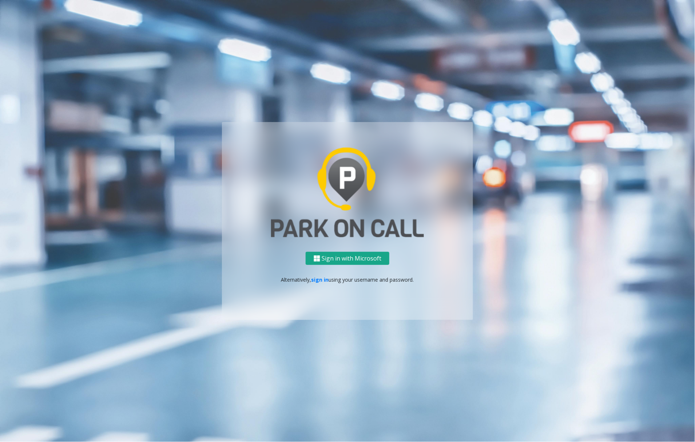
click at [341, 257] on button "Sign in with Microsoft" at bounding box center [348, 258] width 84 height 13
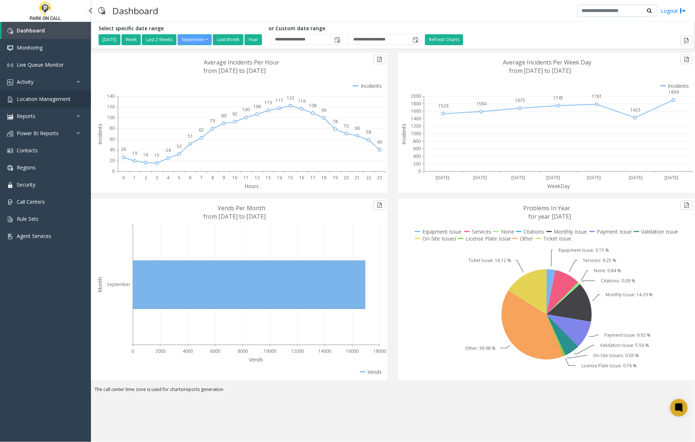
click at [43, 98] on span "Location Management" at bounding box center [44, 98] width 54 height 7
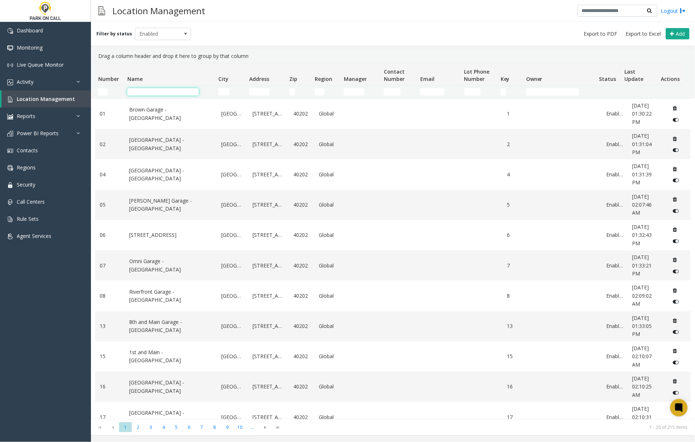
click at [146, 91] on input "Name Filter" at bounding box center [162, 91] width 71 height 7
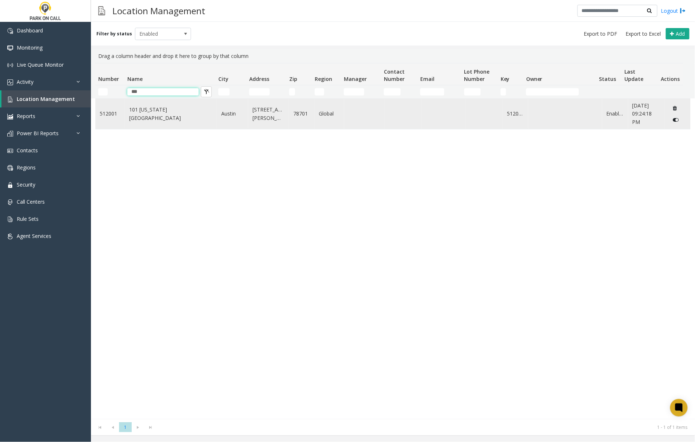
type input "***"
click at [165, 124] on td "101 Colorado - Peak Parking" at bounding box center [171, 114] width 92 height 30
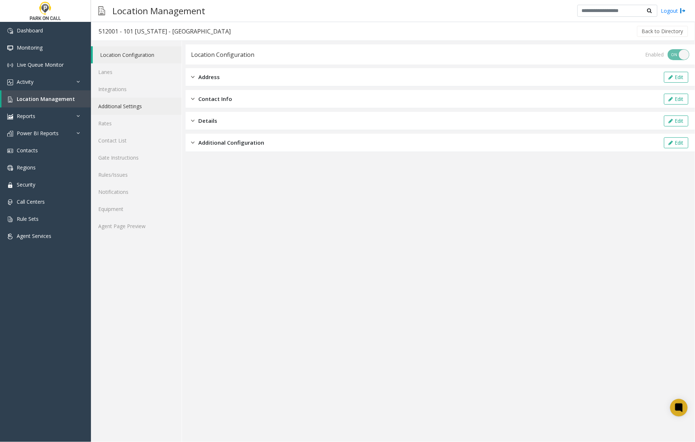
click at [140, 108] on link "Additional Settings" at bounding box center [136, 106] width 91 height 17
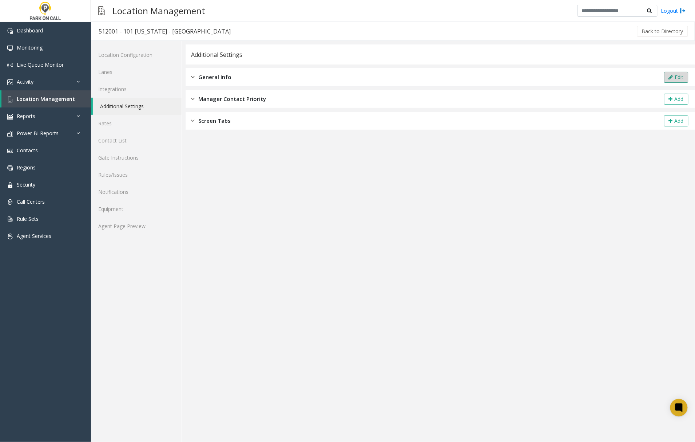
click at [679, 78] on button "Edit" at bounding box center [676, 77] width 24 height 11
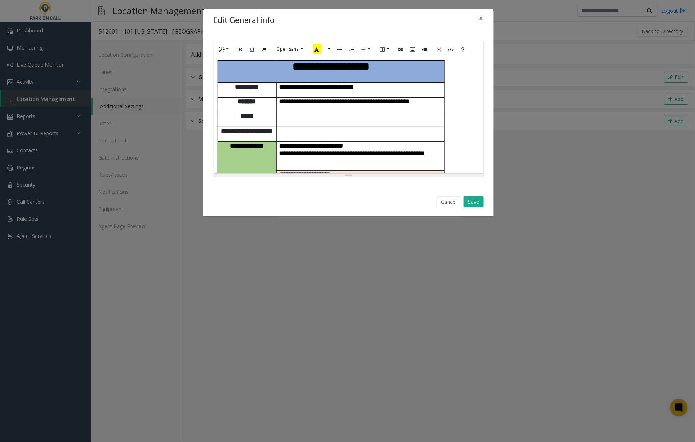
drag, startPoint x: 460, startPoint y: 163, endPoint x: 233, endPoint y: 66, distance: 246.7
click at [278, 62] on div "**********" at bounding box center [348, 115] width 269 height 116
click at [214, 64] on div "**********" at bounding box center [348, 115] width 269 height 116
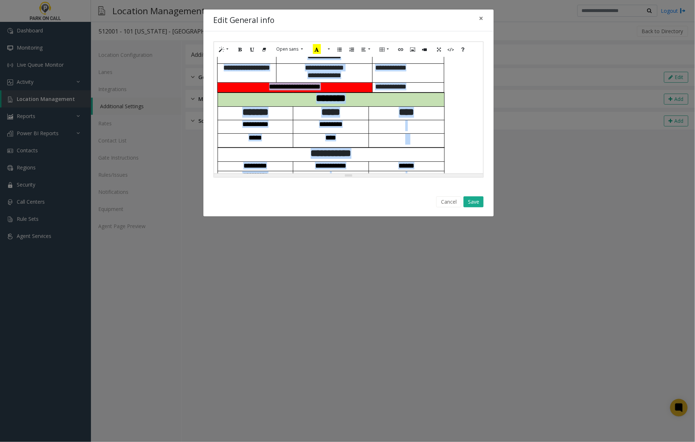
scroll to position [351, 0]
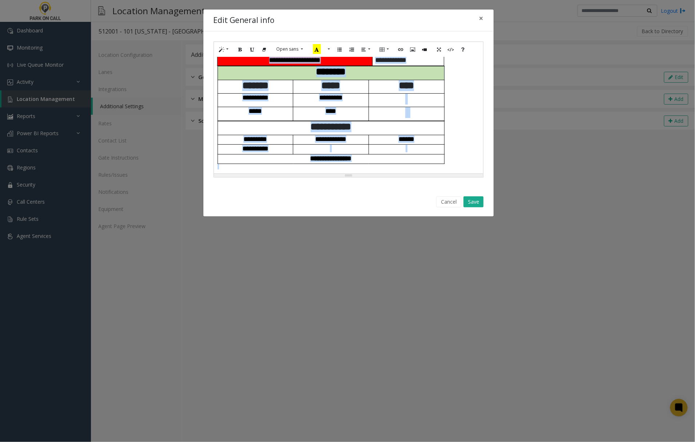
drag, startPoint x: 214, startPoint y: 64, endPoint x: 564, endPoint y: 364, distance: 461.0
click at [564, 364] on div "**********" at bounding box center [347, 221] width 695 height 442
paste div
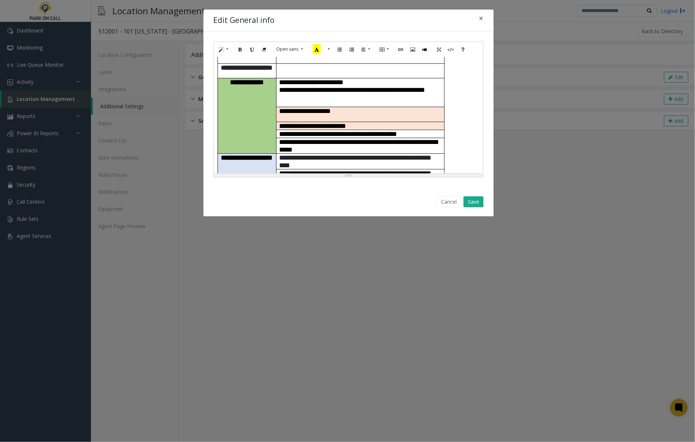
scroll to position [15, 0]
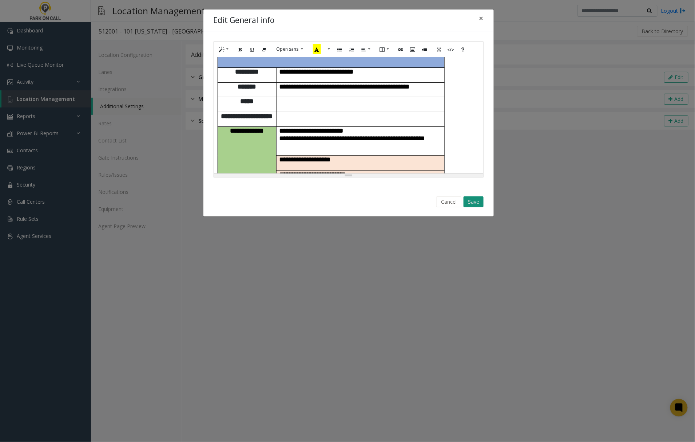
click at [471, 202] on button "Save" at bounding box center [474, 201] width 20 height 11
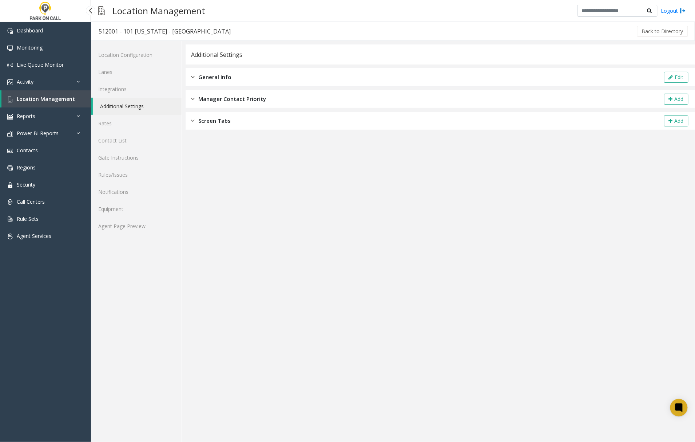
click at [45, 96] on span "Location Management" at bounding box center [46, 98] width 58 height 7
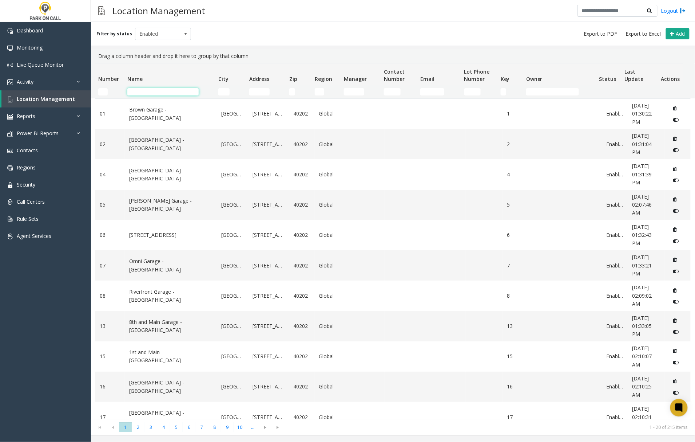
click at [154, 91] on input "Name Filter" at bounding box center [162, 91] width 71 height 7
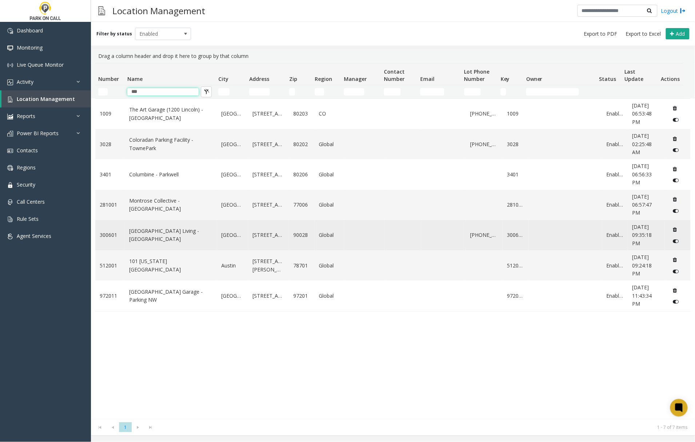
type input "***"
click at [169, 233] on link "Columbia Square Living - Parkwell" at bounding box center [170, 235] width 83 height 16
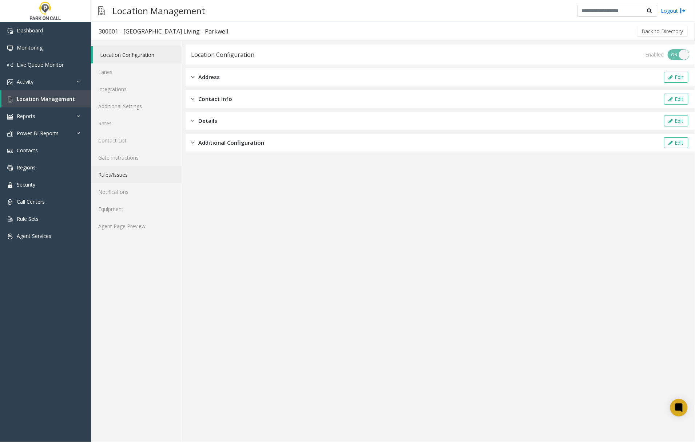
click at [116, 173] on link "Rules/Issues" at bounding box center [136, 174] width 91 height 17
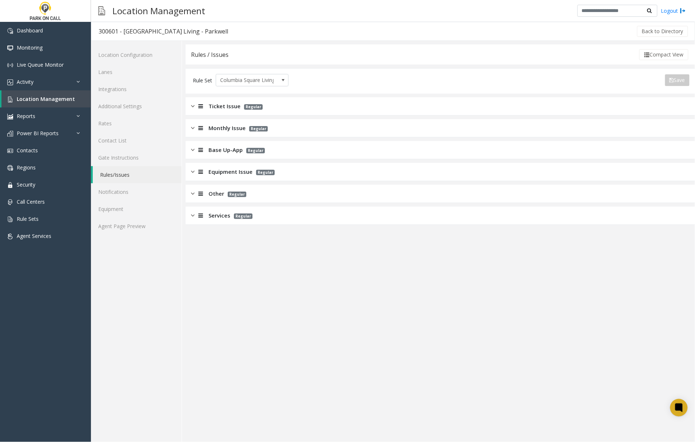
click at [194, 172] on img at bounding box center [193, 171] width 4 height 8
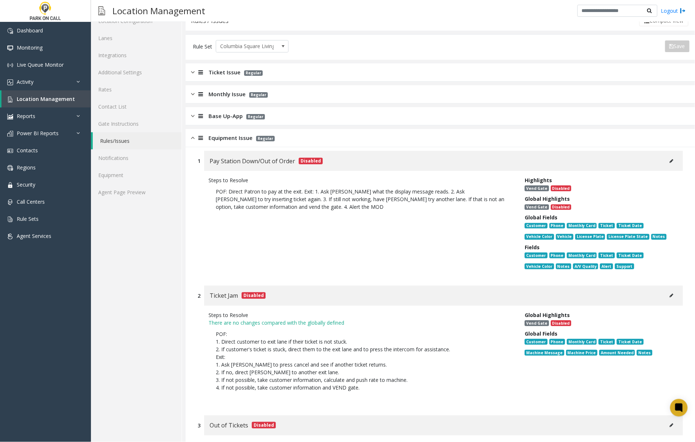
scroll to position [48, 0]
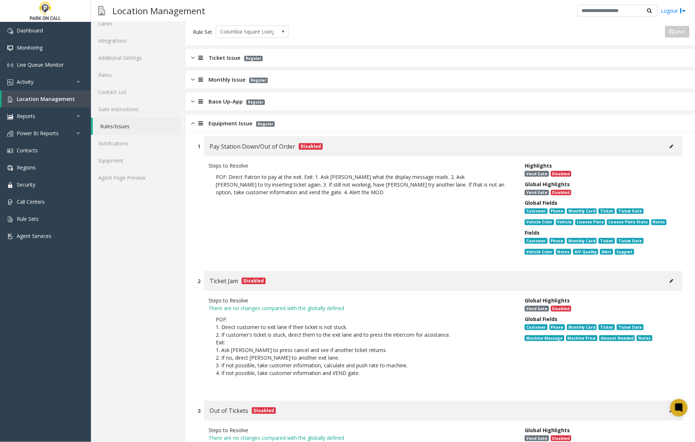
click at [666, 147] on button at bounding box center [672, 146] width 12 height 11
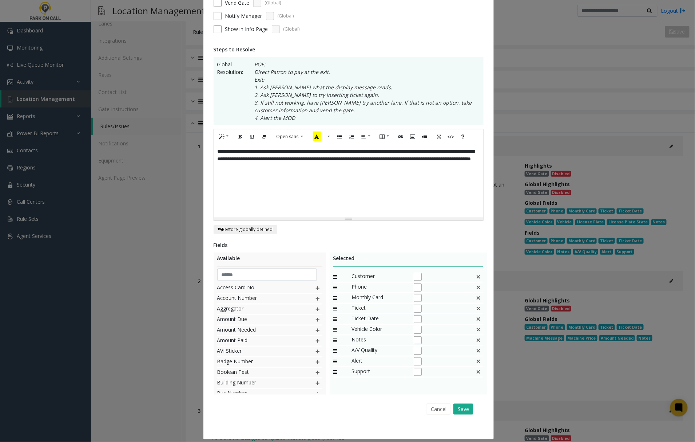
scroll to position [91, 0]
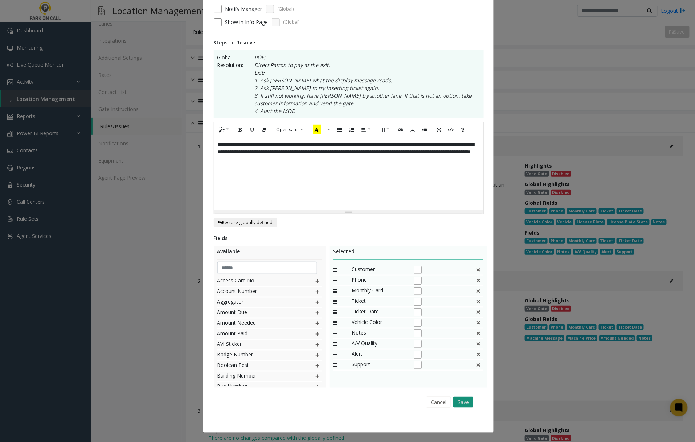
click at [464, 402] on button "Save" at bounding box center [464, 401] width 20 height 11
